Goal: Transaction & Acquisition: Book appointment/travel/reservation

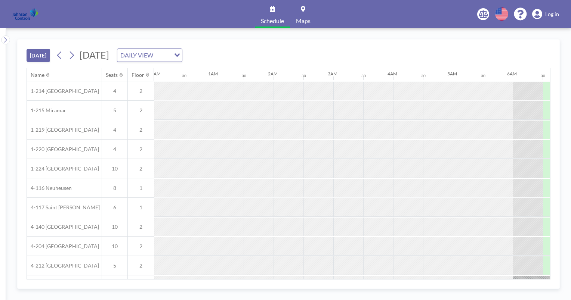
scroll to position [0, 359]
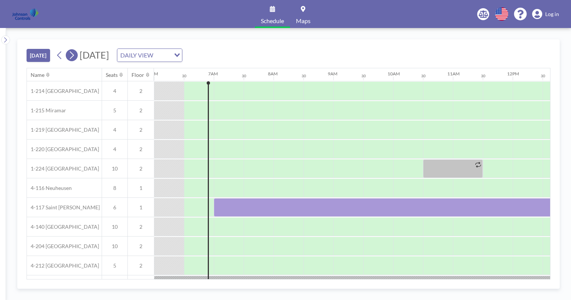
click at [75, 55] on icon at bounding box center [71, 55] width 7 height 11
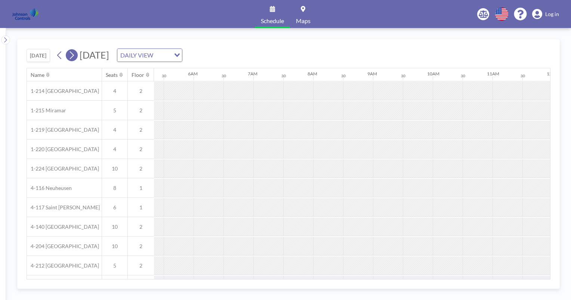
scroll to position [0, 0]
click at [75, 55] on icon at bounding box center [71, 55] width 7 height 11
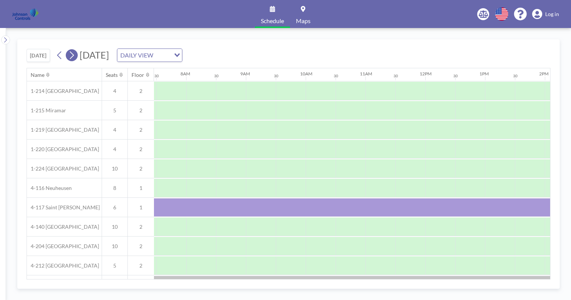
click at [75, 55] on icon at bounding box center [71, 55] width 7 height 11
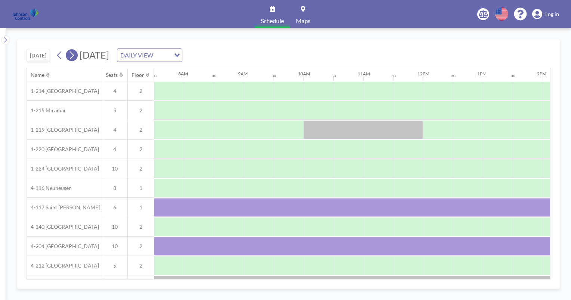
click at [75, 55] on icon at bounding box center [71, 55] width 7 height 11
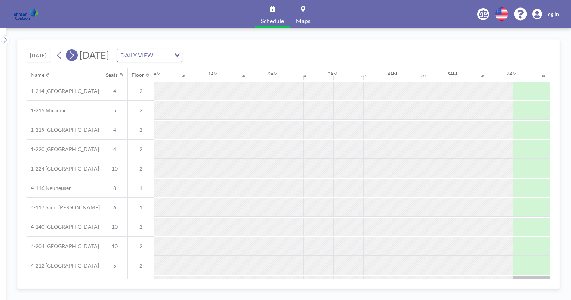
scroll to position [0, 197]
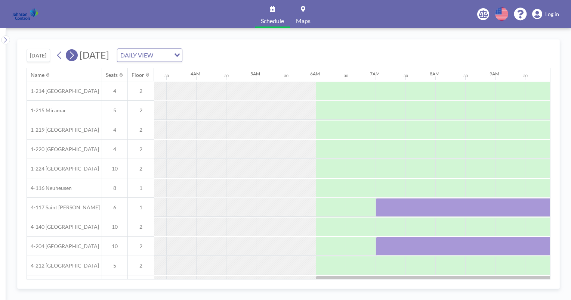
click at [75, 55] on icon at bounding box center [71, 55] width 7 height 11
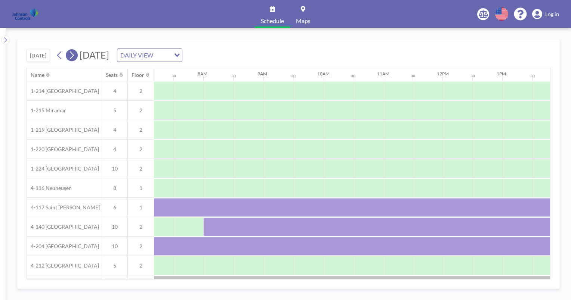
click at [75, 55] on icon at bounding box center [71, 55] width 7 height 11
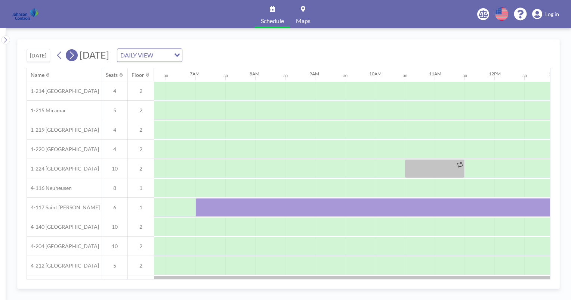
click at [75, 55] on icon at bounding box center [71, 55] width 7 height 11
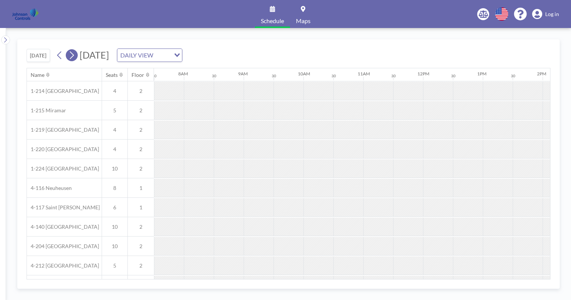
click at [75, 55] on icon at bounding box center [71, 55] width 7 height 11
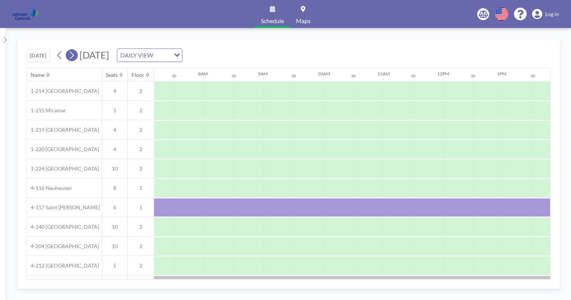
scroll to position [0, 448]
click at [75, 55] on icon at bounding box center [71, 55] width 7 height 11
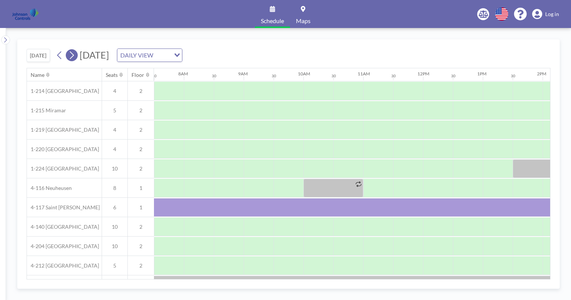
click at [75, 55] on icon at bounding box center [71, 55] width 7 height 11
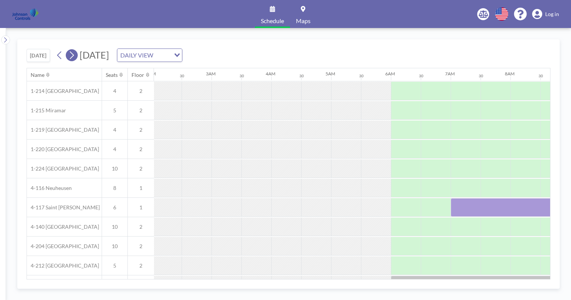
scroll to position [0, 377]
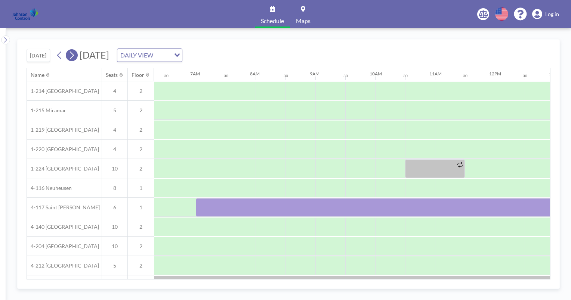
click at [75, 55] on icon at bounding box center [71, 55] width 7 height 11
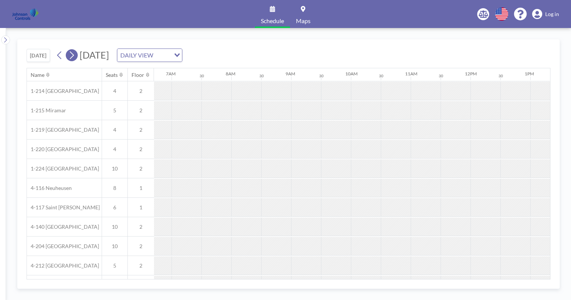
scroll to position [0, 448]
click at [75, 55] on icon at bounding box center [71, 55] width 7 height 11
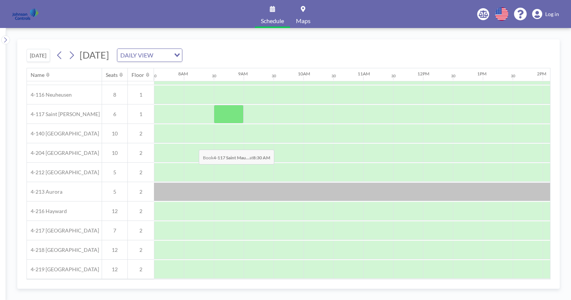
scroll to position [95, 448]
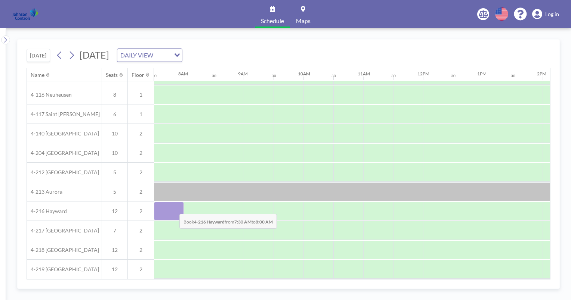
click at [173, 208] on div at bounding box center [169, 211] width 30 height 19
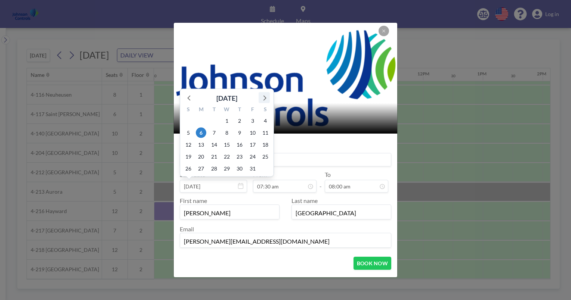
click at [266, 98] on icon at bounding box center [264, 98] width 10 height 10
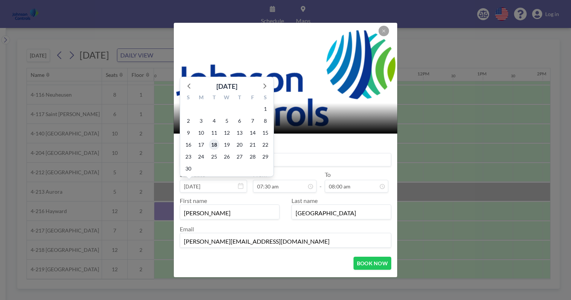
click at [215, 143] on span "18" at bounding box center [214, 144] width 10 height 10
type input "[DATE]"
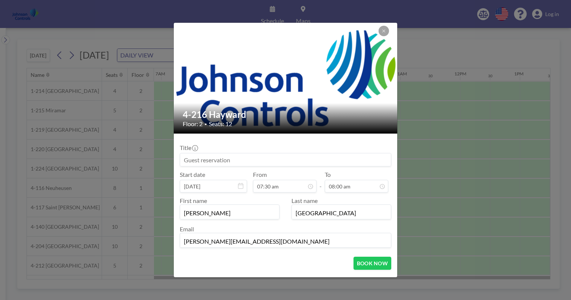
scroll to position [0, 419]
click at [385, 29] on icon at bounding box center [384, 31] width 4 height 4
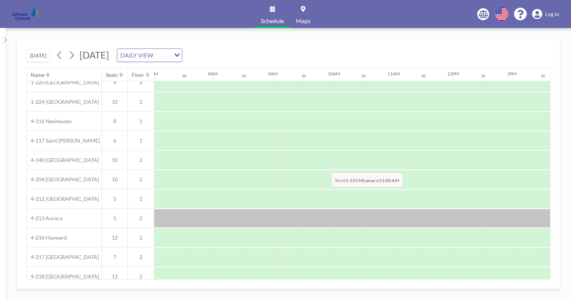
scroll to position [67, 419]
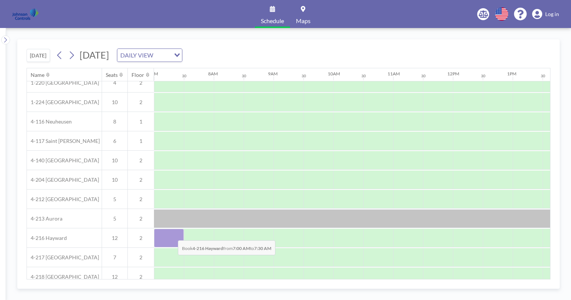
click at [172, 235] on div at bounding box center [169, 238] width 30 height 19
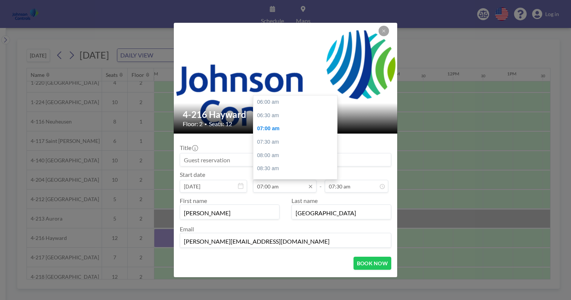
scroll to position [27, 0]
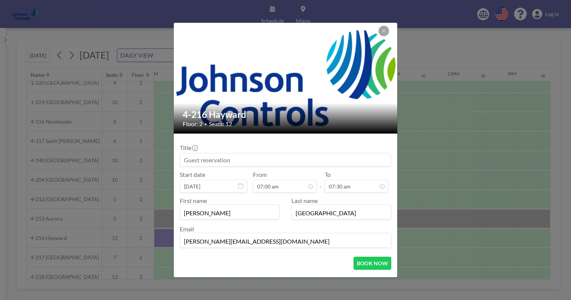
click at [184, 161] on input at bounding box center [285, 160] width 211 height 13
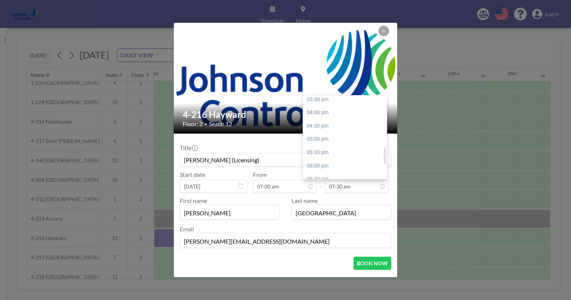
scroll to position [256, 0]
type input "[PERSON_NAME] (Licensing)"
click at [320, 138] on div "05:00 pm" at bounding box center [346, 138] width 87 height 13
type input "05:00 pm"
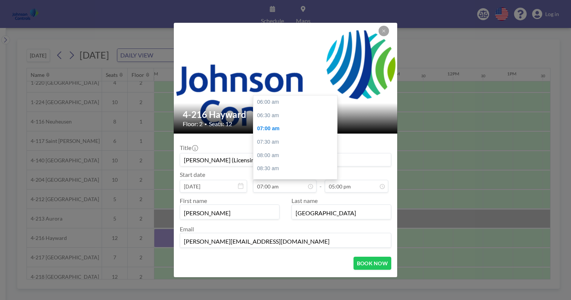
scroll to position [27, 0]
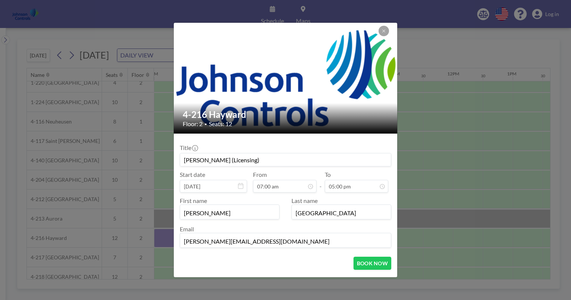
click at [265, 161] on input "[PERSON_NAME] (Licensing)" at bounding box center [285, 160] width 211 height 13
click at [262, 158] on input "[PERSON_NAME] (Licensing) 11/18-20" at bounding box center [285, 160] width 211 height 13
type input "[PERSON_NAME] (Licensing) [DATE]-[DATE]"
click at [365, 263] on button "BOOK NOW" at bounding box center [373, 263] width 38 height 13
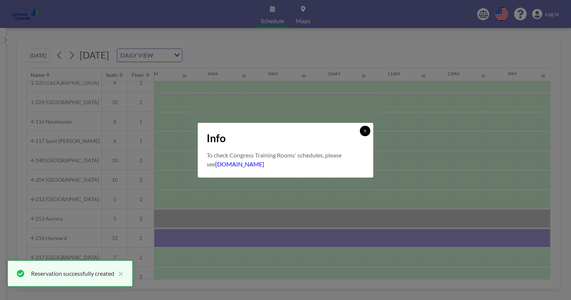
click at [364, 131] on icon at bounding box center [365, 131] width 4 height 4
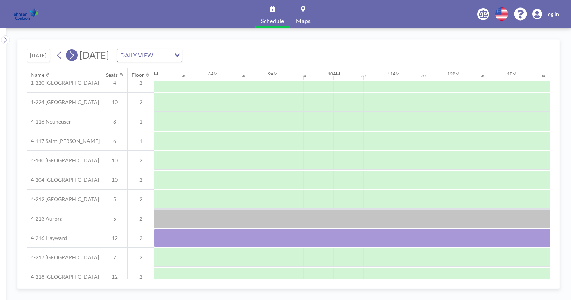
click at [75, 55] on icon at bounding box center [71, 55] width 7 height 11
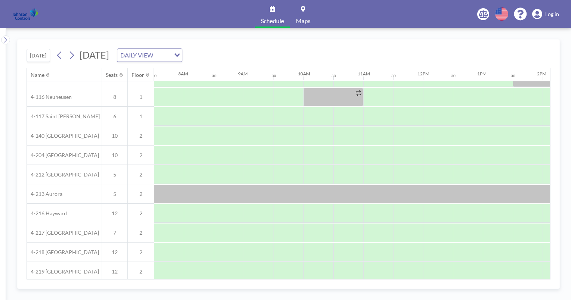
scroll to position [92, 448]
click at [179, 206] on div at bounding box center [169, 213] width 30 height 19
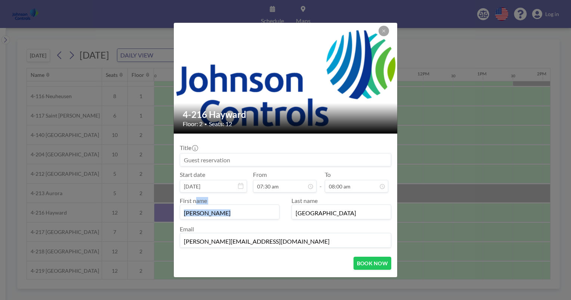
click at [179, 206] on form "Title Start date [DATE] From 07:30 am - To 08:00 am First name [PERSON_NAME] La…" at bounding box center [285, 212] width 223 height 156
drag, startPoint x: 179, startPoint y: 206, endPoint x: 225, endPoint y: 161, distance: 64.7
click at [225, 161] on input at bounding box center [285, 160] width 211 height 13
type input "[PERSON_NAME] (Licensing) [DATE]-[DATE]"
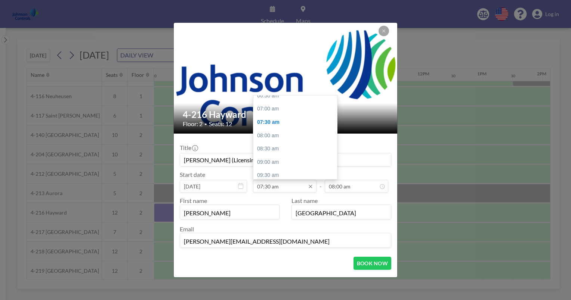
scroll to position [19, 0]
click at [264, 107] on div "07:00 am" at bounding box center [296, 109] width 87 height 13
type input "07:00 am"
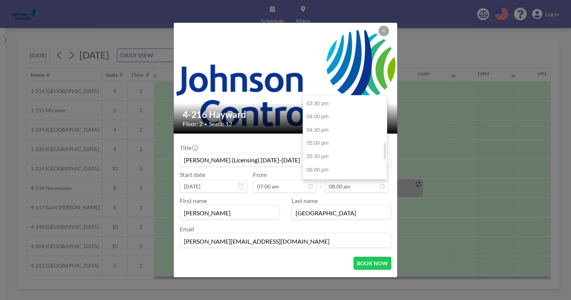
scroll to position [262, 0]
click at [312, 132] on div "05:00 pm" at bounding box center [346, 133] width 87 height 13
type input "05:00 pm"
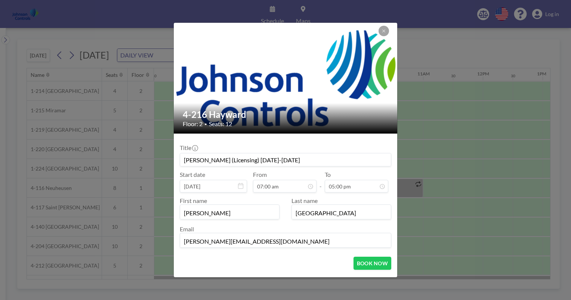
scroll to position [27, 0]
click at [360, 263] on button "BOOK NOW" at bounding box center [373, 263] width 38 height 13
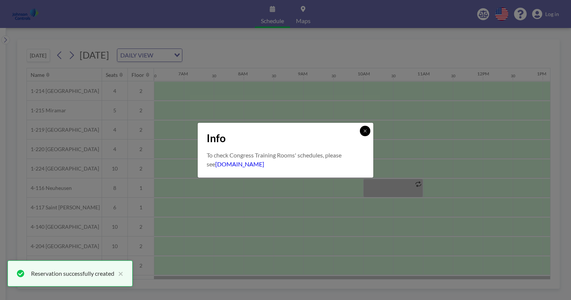
click at [364, 130] on icon at bounding box center [365, 131] width 3 height 3
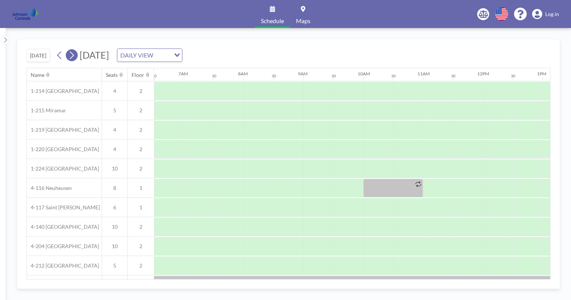
click at [72, 54] on icon at bounding box center [71, 55] width 7 height 11
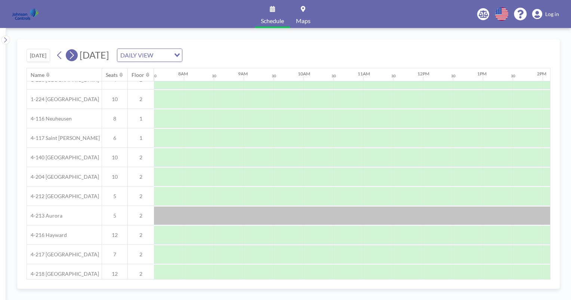
scroll to position [77, 448]
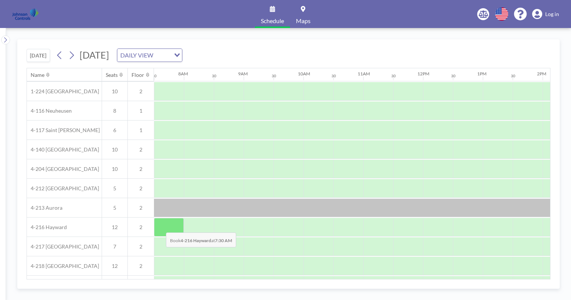
click at [160, 227] on div at bounding box center [169, 227] width 30 height 19
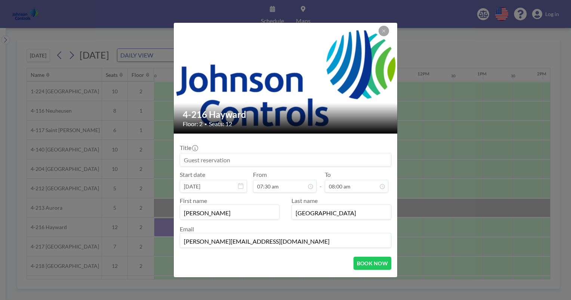
click at [185, 160] on input at bounding box center [285, 160] width 211 height 13
type input "[PERSON_NAME] (Licensing) [DATE]-[DATE]"
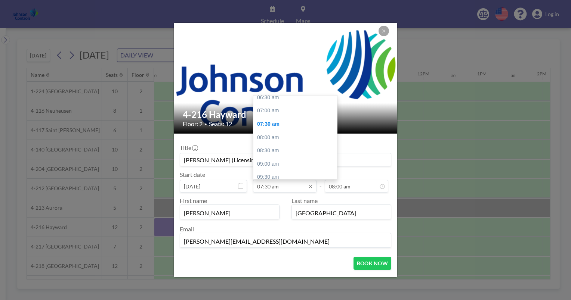
scroll to position [16, 0]
click at [269, 110] on div "07:00 am" at bounding box center [296, 112] width 87 height 13
type input "07:00 am"
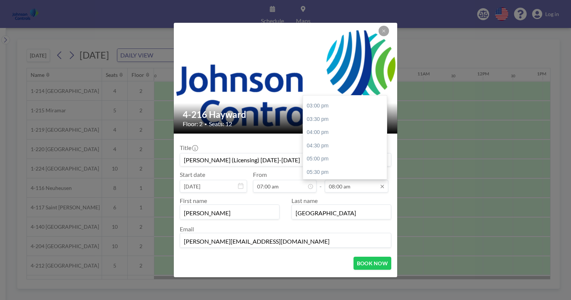
scroll to position [239, 0]
click at [322, 154] on div "05:00 pm" at bounding box center [346, 155] width 87 height 13
type input "05:00 pm"
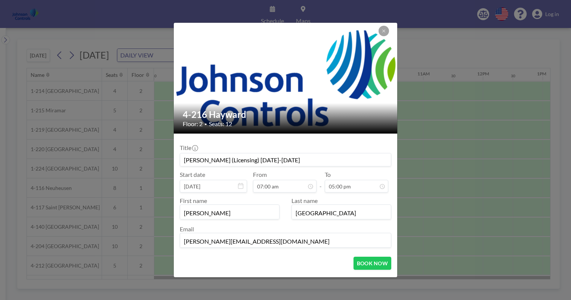
scroll to position [293, 0]
click at [367, 264] on button "BOOK NOW" at bounding box center [373, 263] width 38 height 13
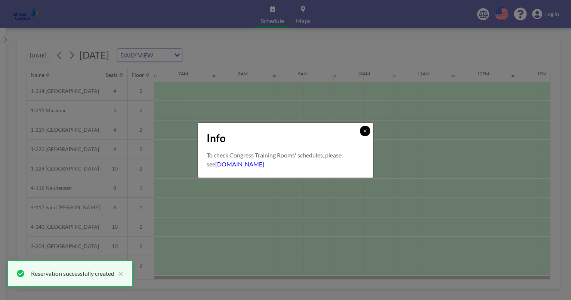
click at [365, 129] on icon at bounding box center [365, 131] width 4 height 4
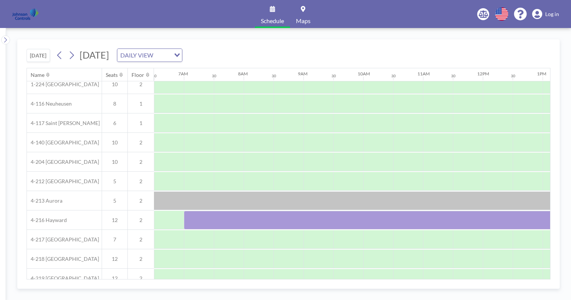
scroll to position [96, 389]
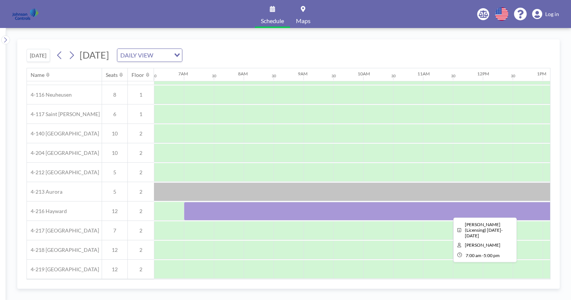
click at [222, 207] on div at bounding box center [483, 211] width 598 height 19
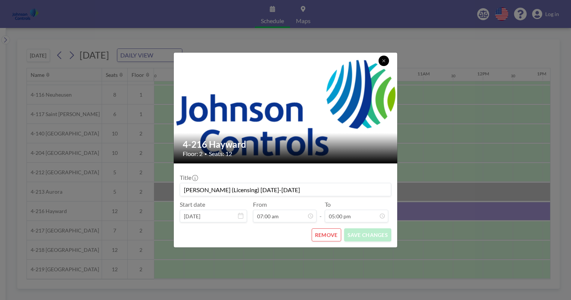
click at [384, 61] on icon at bounding box center [384, 61] width 4 height 4
